Goal: Task Accomplishment & Management: Use online tool/utility

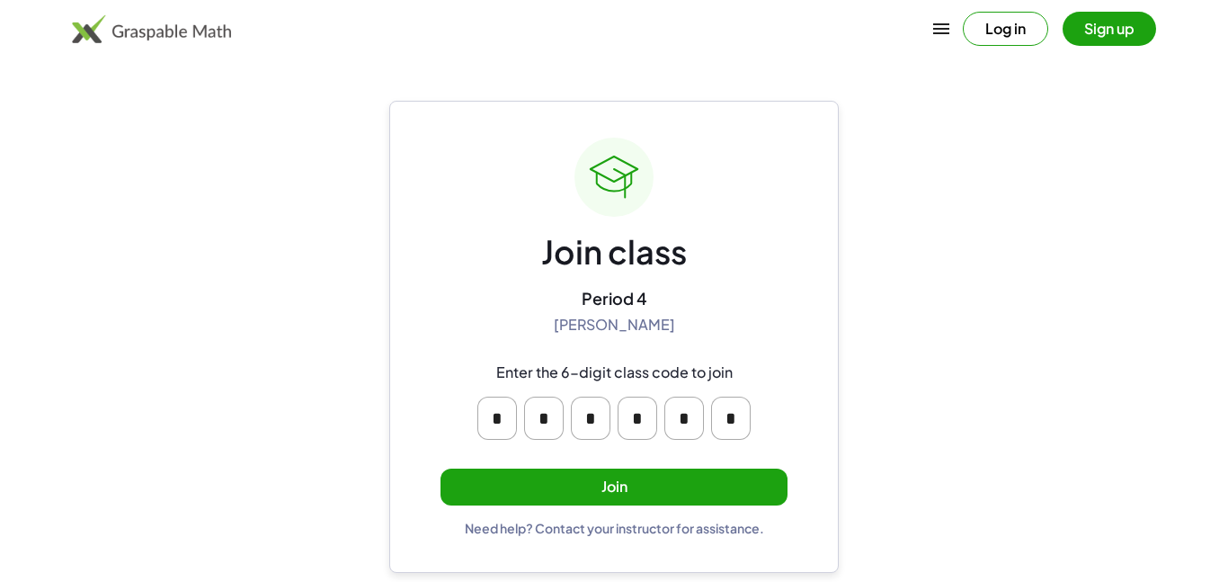
click at [734, 498] on button "Join" at bounding box center [614, 486] width 347 height 37
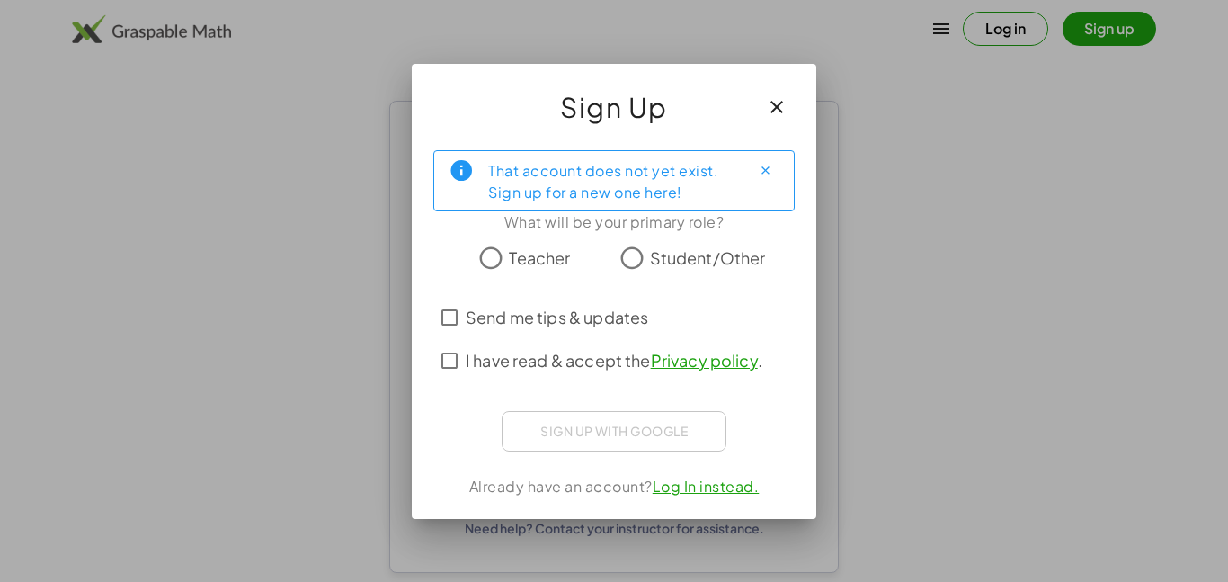
click at [717, 265] on span "Student/Other" at bounding box center [708, 257] width 116 height 24
click at [600, 366] on span "I have read & accept the Privacy policy ." at bounding box center [614, 360] width 297 height 24
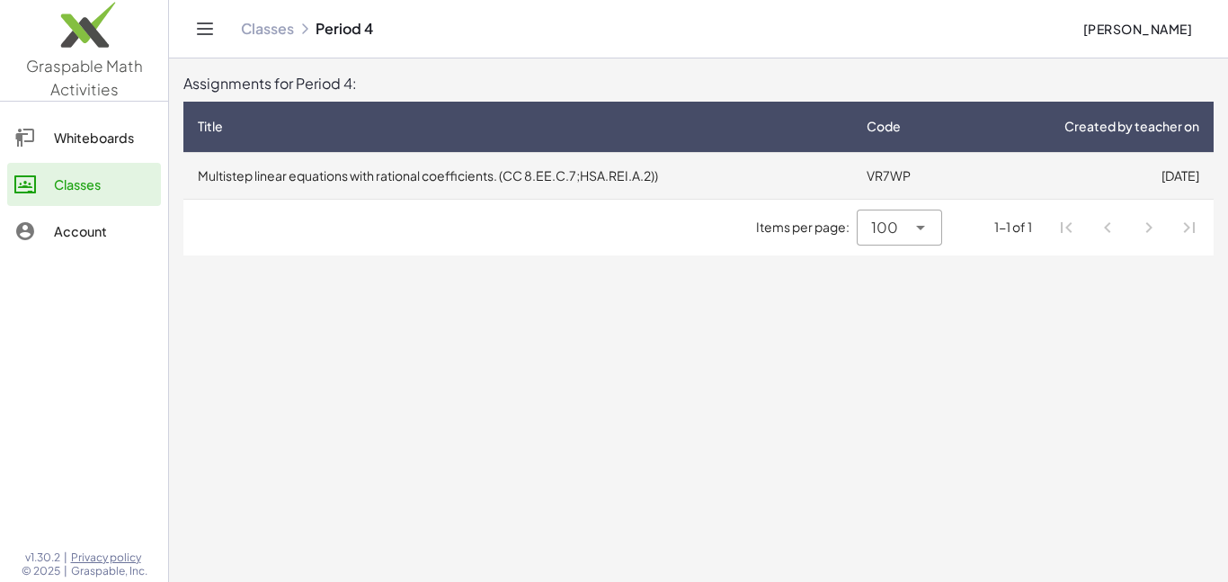
click at [1054, 171] on td "[DATE]" at bounding box center [1089, 175] width 250 height 47
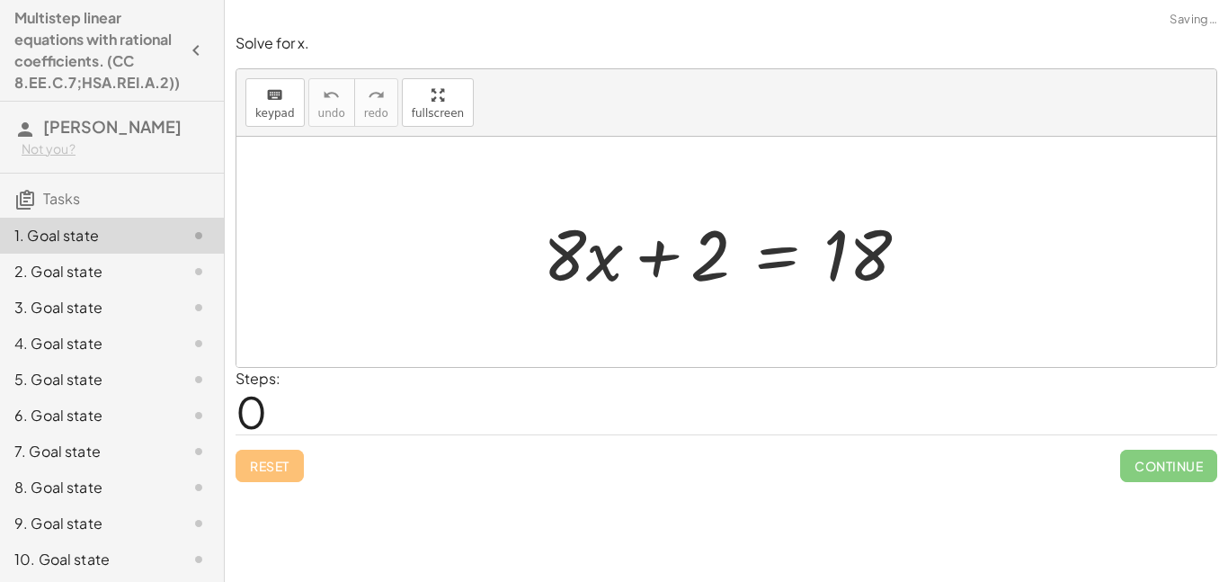
click at [262, 414] on span "0" at bounding box center [251, 411] width 31 height 55
click at [263, 113] on span "keypad" at bounding box center [275, 113] width 40 height 13
